Goal: Transaction & Acquisition: Obtain resource

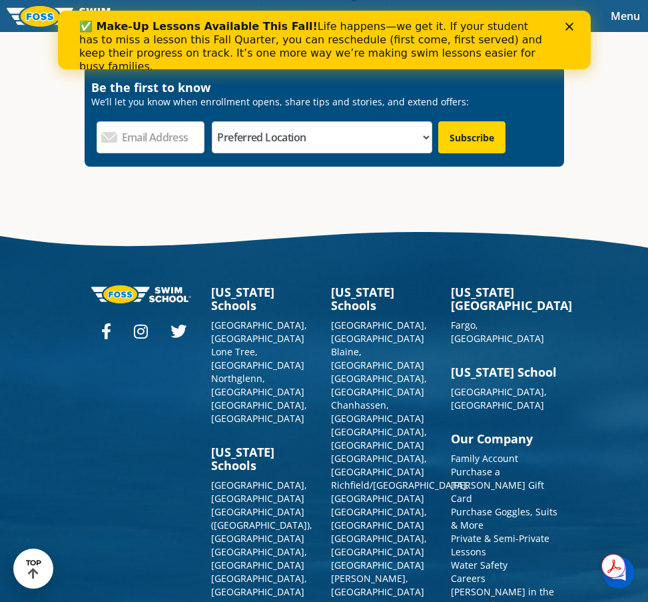
scroll to position [4876, 0]
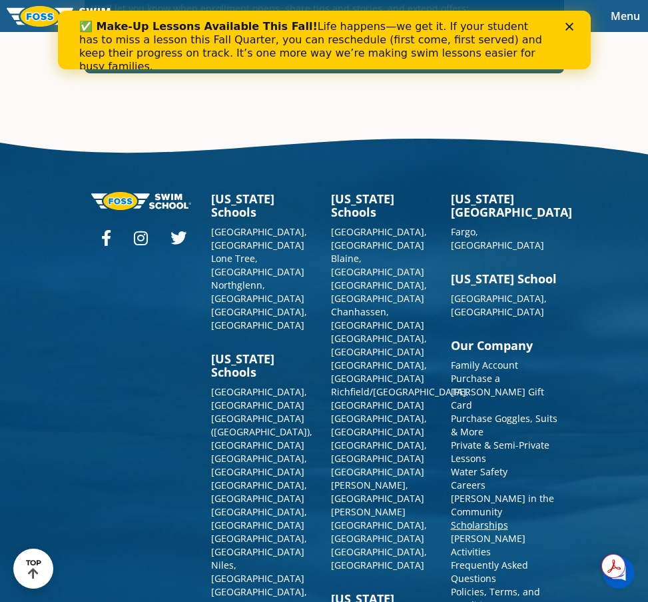
scroll to position [4913, 0]
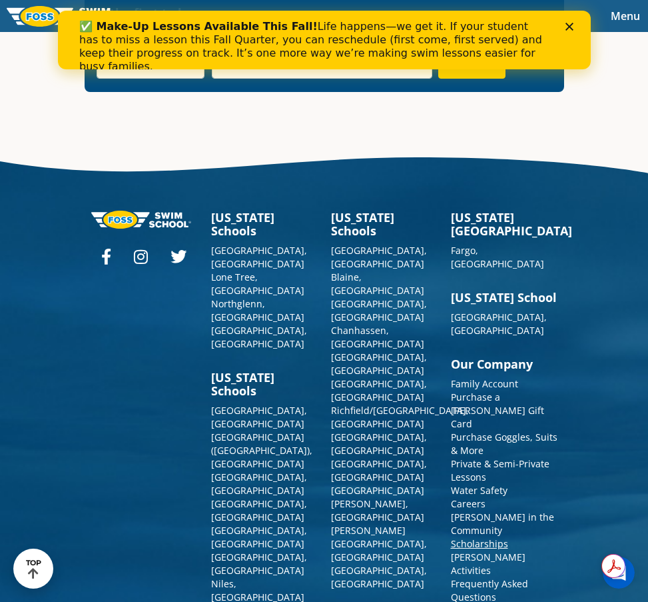
click at [488, 537] on link "Scholarships" at bounding box center [479, 543] width 57 height 13
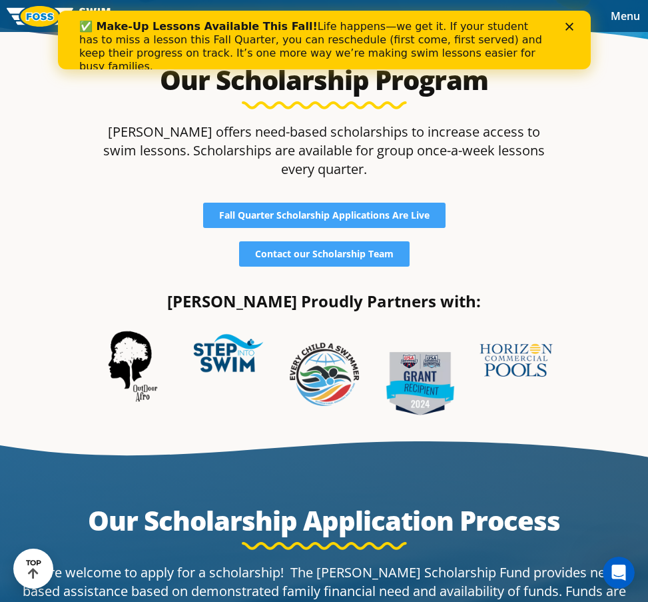
scroll to position [410, 0]
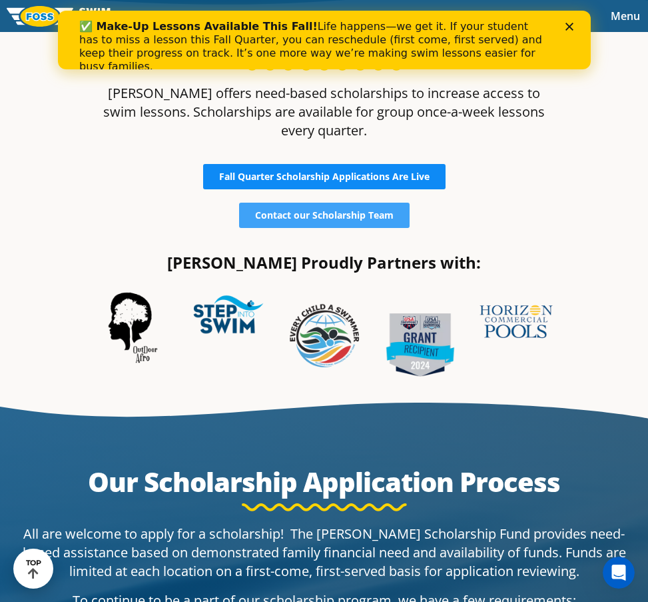
click at [393, 169] on link "Fall Quarter Scholarship Applications Are Live" at bounding box center [324, 176] width 243 height 25
